Goal: Book appointment/travel/reservation

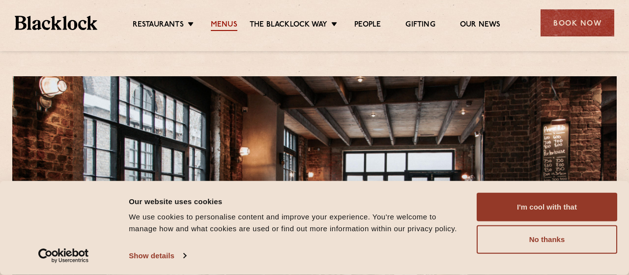
click at [225, 22] on link "Menus" at bounding box center [224, 25] width 27 height 11
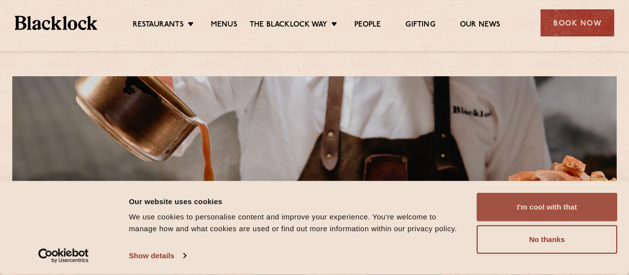
click at [562, 215] on button "I'm cool with that" at bounding box center [547, 207] width 141 height 29
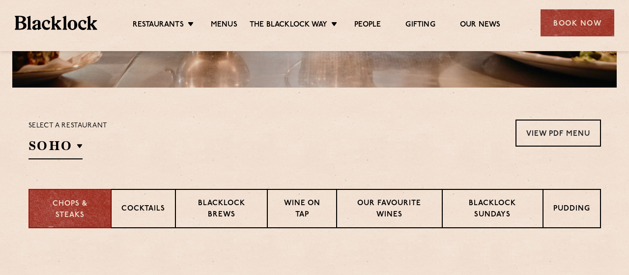
scroll to position [358, 0]
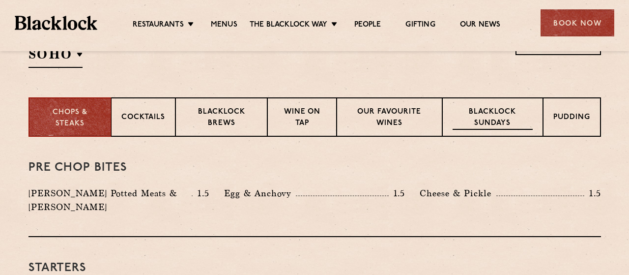
click at [499, 115] on p "Blacklock Sundays" at bounding box center [493, 118] width 80 height 23
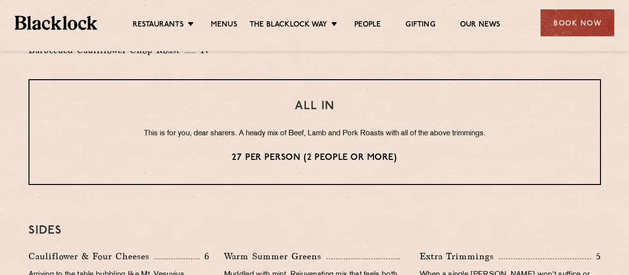
scroll to position [818, 0]
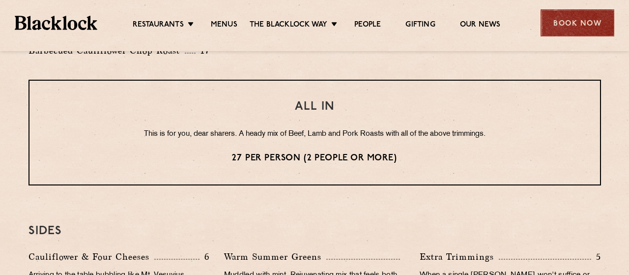
click at [578, 24] on div "Book Now" at bounding box center [578, 22] width 74 height 27
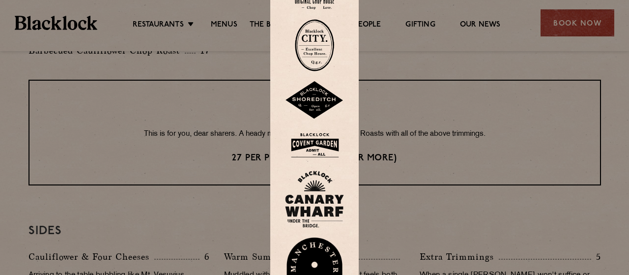
click at [311, 101] on img at bounding box center [314, 100] width 59 height 38
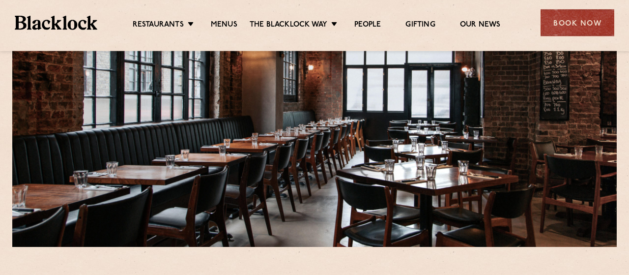
scroll to position [102, 0]
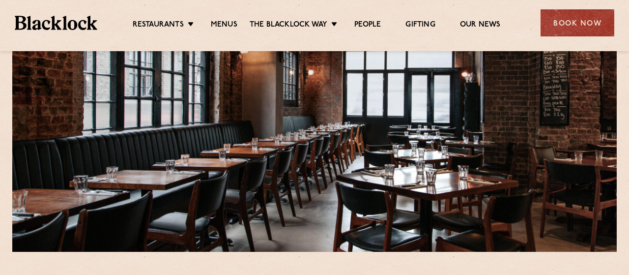
click at [229, 20] on ul "Restaurants [GEOGRAPHIC_DATA] [GEOGRAPHIC_DATA] [GEOGRAPHIC_DATA] [GEOGRAPHIC_D…" at bounding box center [316, 23] width 438 height 16
drag, startPoint x: 231, startPoint y: 33, endPoint x: 233, endPoint y: 24, distance: 9.1
click at [233, 26] on div "Restaurants [GEOGRAPHIC_DATA] [GEOGRAPHIC_DATA] [GEOGRAPHIC_DATA] [GEOGRAPHIC_D…" at bounding box center [314, 22] width 629 height 44
click at [233, 24] on link "Menus" at bounding box center [224, 25] width 27 height 11
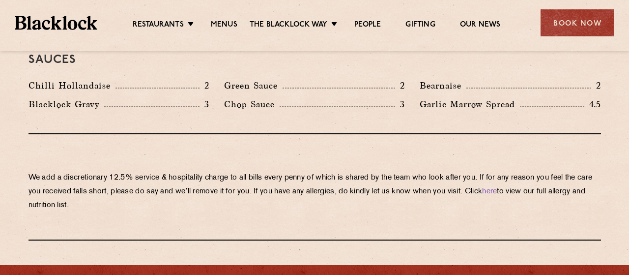
scroll to position [1687, 0]
